Goal: Information Seeking & Learning: Learn about a topic

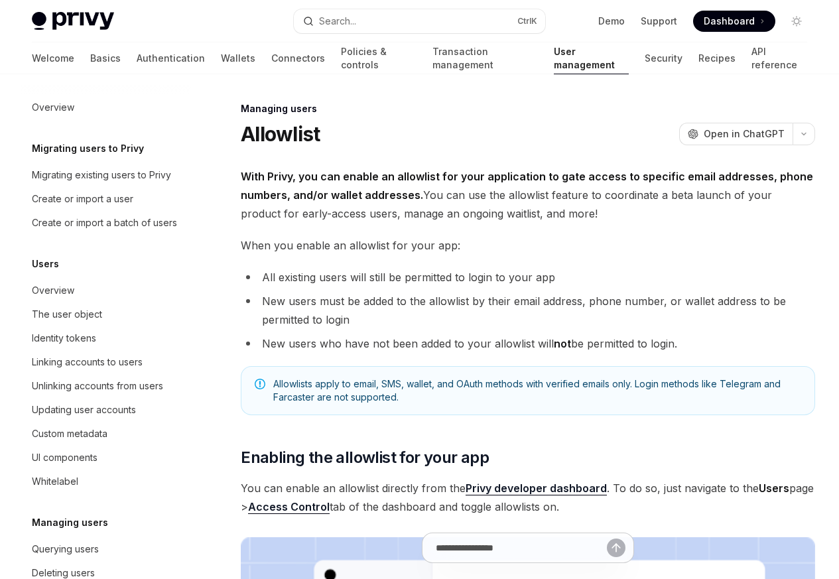
scroll to position [187, 0]
